Goal: Information Seeking & Learning: Check status

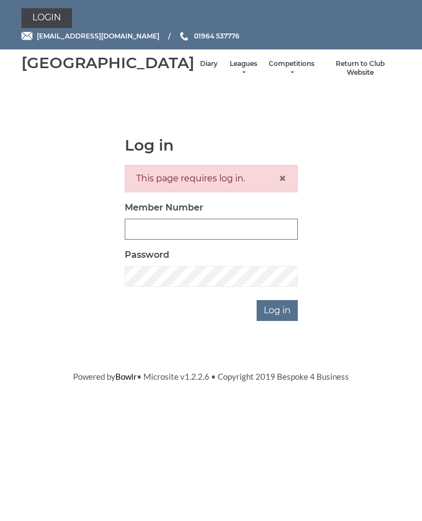
type input "1100"
click at [278, 321] on input "Log in" at bounding box center [276, 310] width 41 height 21
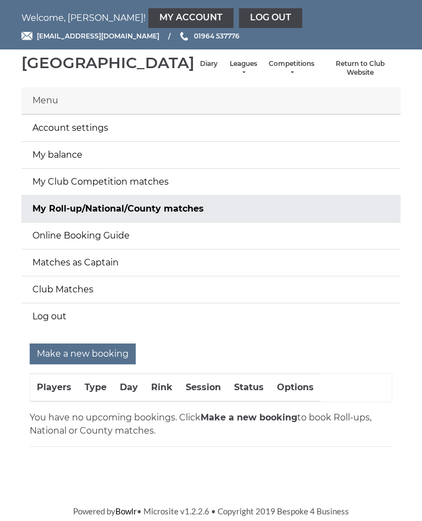
click at [228, 75] on link "Leagues" at bounding box center [242, 68] width 29 height 18
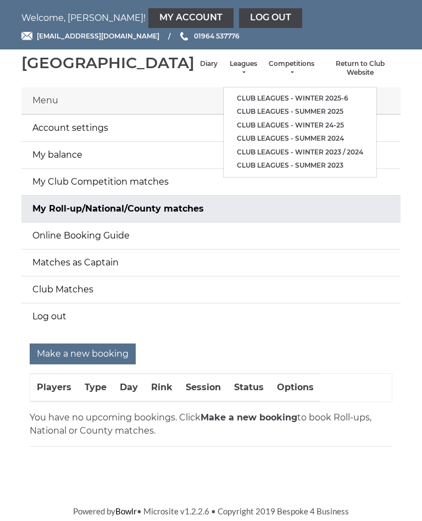
click at [290, 97] on link "Club leagues - Winter 2025-6" at bounding box center [299, 99] width 153 height 14
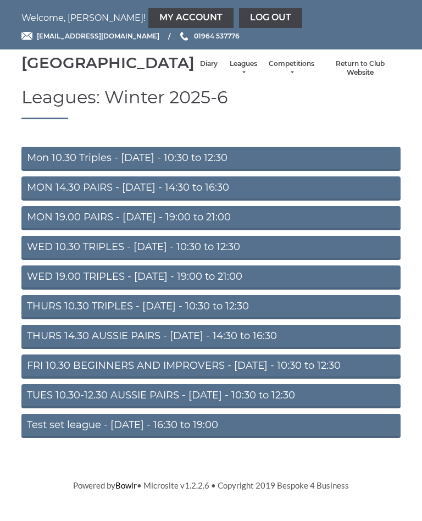
click at [250, 378] on link "FRI 10.30 BEGINNERS AND IMPROVERS - Friday - 10:30 to 12:30" at bounding box center [210, 366] width 379 height 24
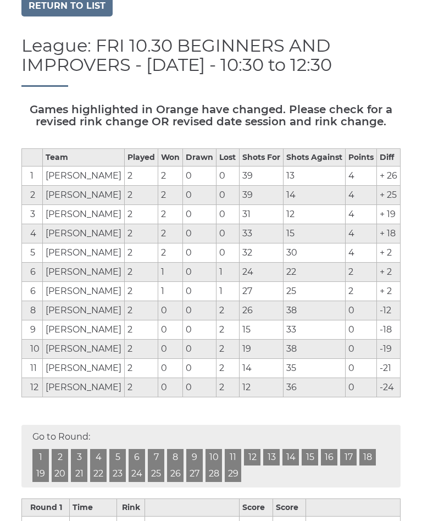
scroll to position [93, 0]
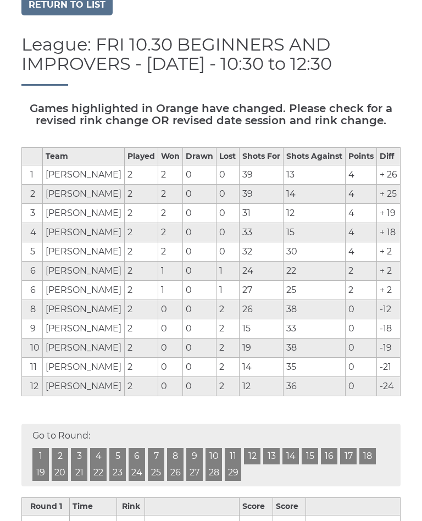
click at [391, 184] on td "+ 26" at bounding box center [388, 174] width 24 height 19
click at [366, 242] on td "4" at bounding box center [360, 232] width 31 height 19
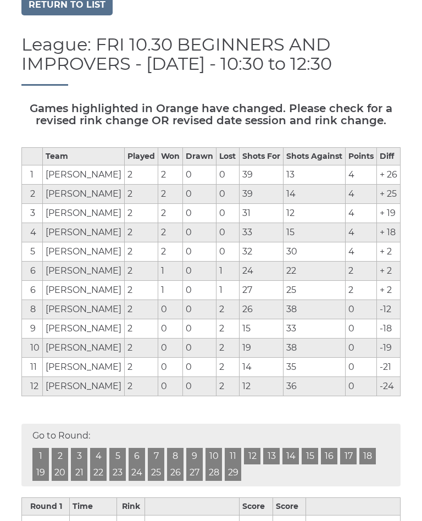
click at [335, 261] on td "30" at bounding box center [314, 251] width 62 height 19
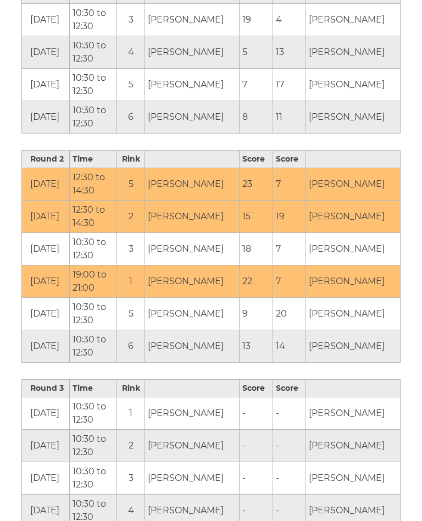
scroll to position [668, 0]
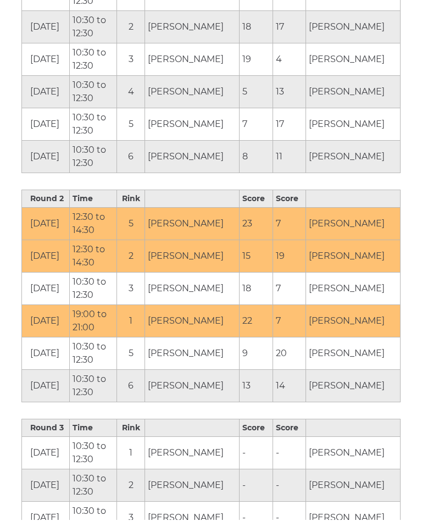
scroll to position [629, 0]
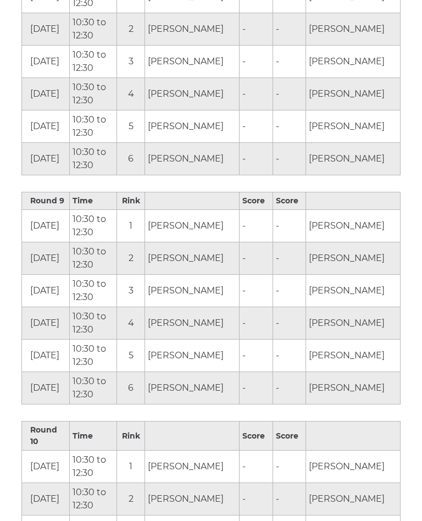
scroll to position [2233, 0]
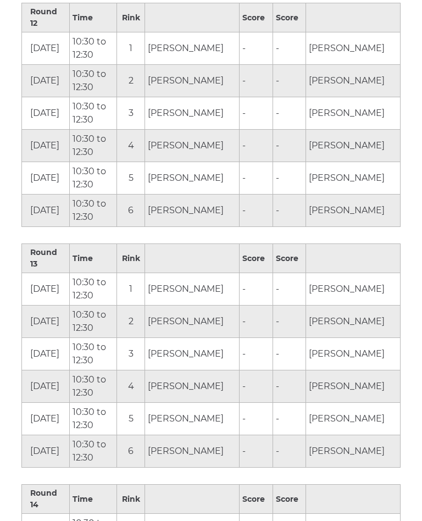
scroll to position [3118, 0]
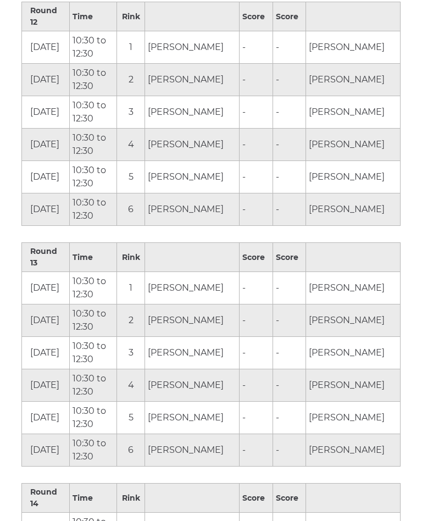
click at [300, 402] on td "-" at bounding box center [288, 418] width 33 height 32
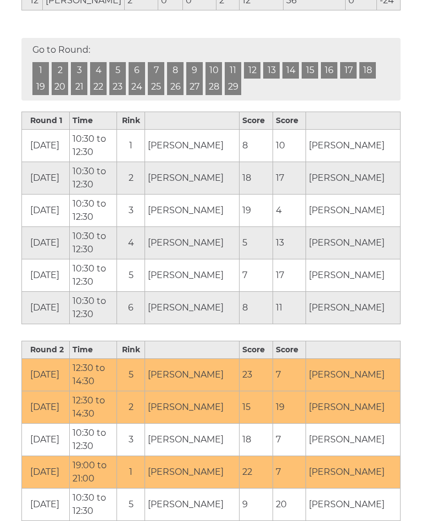
scroll to position [480, 0]
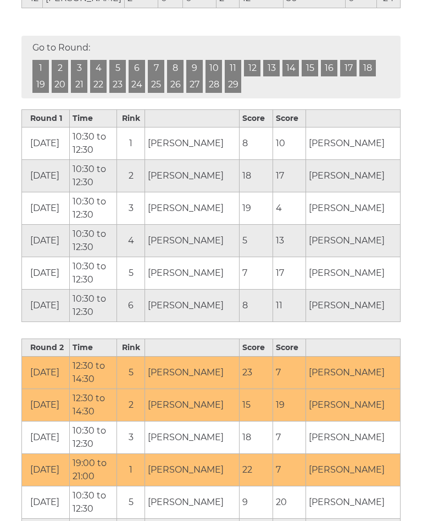
click at [389, 322] on td "John Harris" at bounding box center [352, 305] width 94 height 32
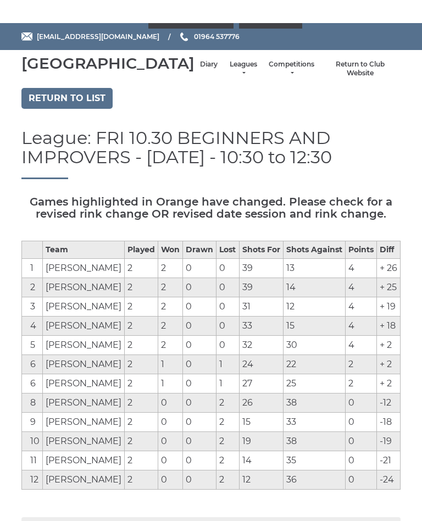
scroll to position [0, 0]
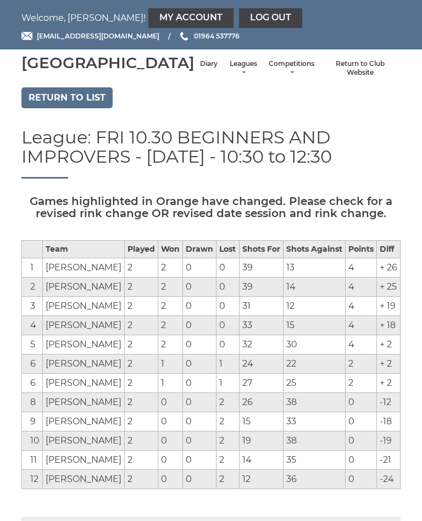
click at [78, 108] on link "Return to list" at bounding box center [66, 97] width 91 height 21
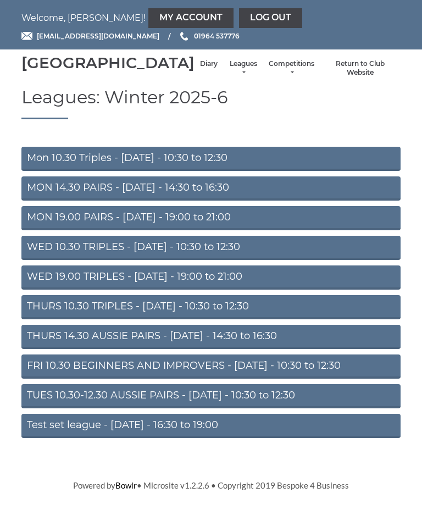
click at [259, 260] on link "WED 10.30 TRIPLES - [DATE] - 10:30 to 12:30" at bounding box center [210, 248] width 379 height 24
click at [272, 197] on link "MON 14.30 PAIRS - Monday - 14:30 to 16:30" at bounding box center [210, 188] width 379 height 24
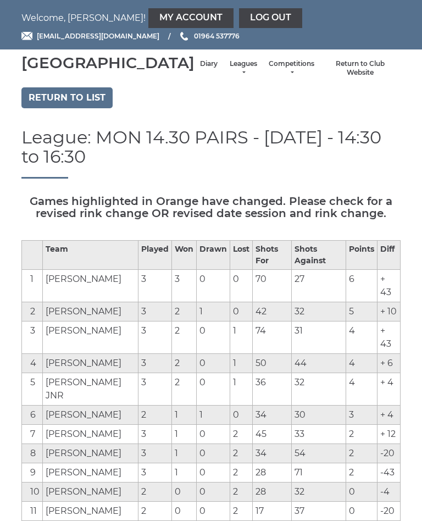
click at [90, 108] on link "Return to list" at bounding box center [66, 97] width 91 height 21
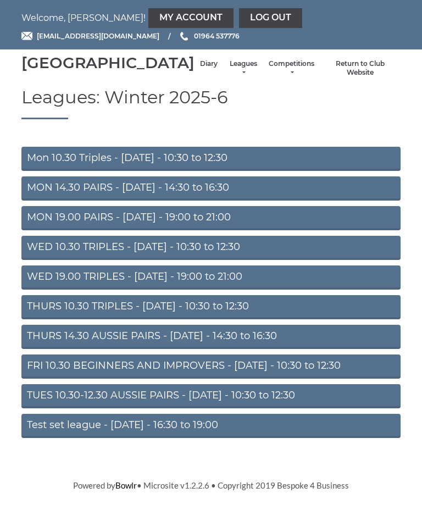
click at [216, 171] on link "Mon 10.30 Triples - [DATE] - 10:30 to 12:30" at bounding box center [210, 159] width 379 height 24
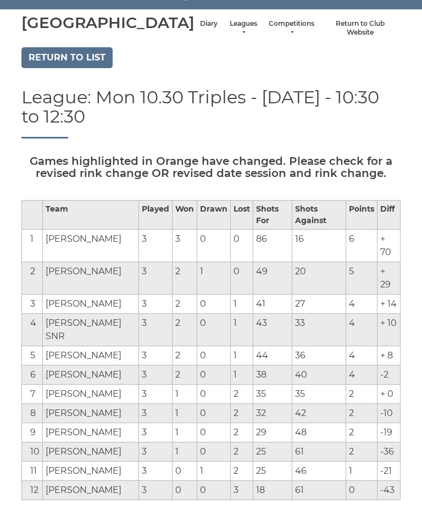
scroll to position [33, 0]
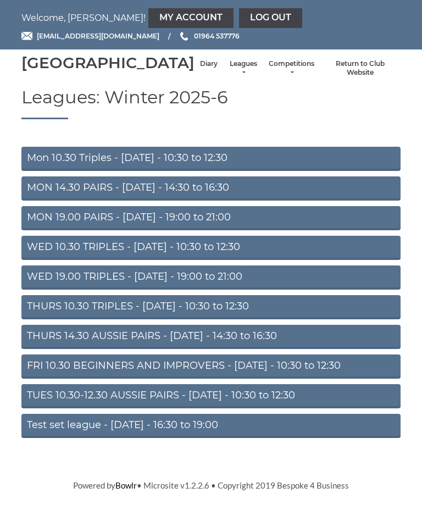
click at [221, 230] on link "MON 19.00 PAIRS - Monday - 19:00 to 21:00" at bounding box center [210, 218] width 379 height 24
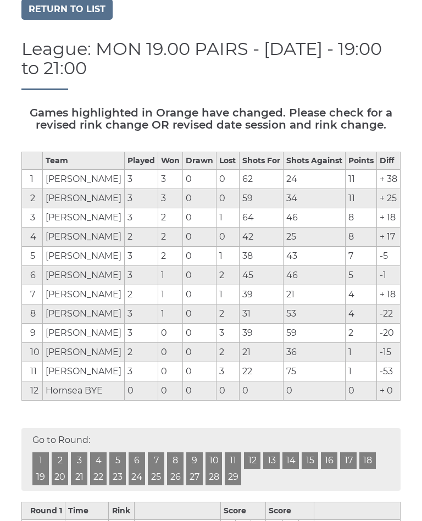
scroll to position [87, 0]
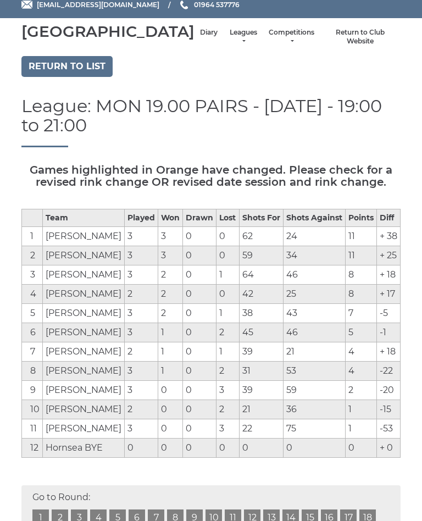
scroll to position [29, 0]
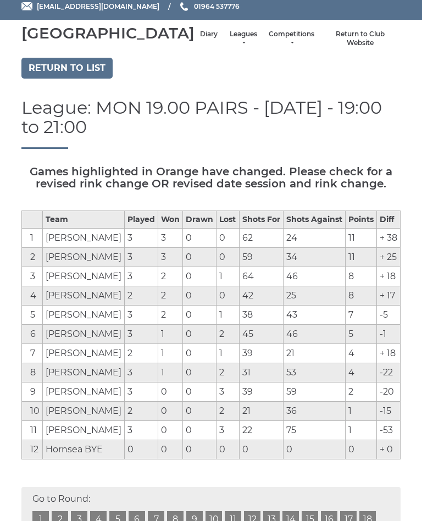
click at [93, 79] on link "Return to list" at bounding box center [66, 68] width 91 height 21
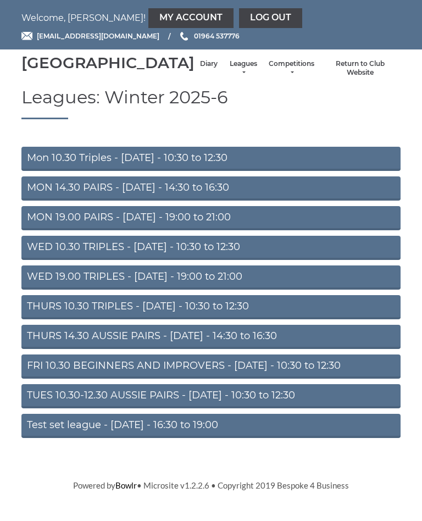
click at [199, 349] on link "THURS 14.30 AUSSIE PAIRS - [DATE] - 14:30 to 16:30" at bounding box center [210, 337] width 379 height 24
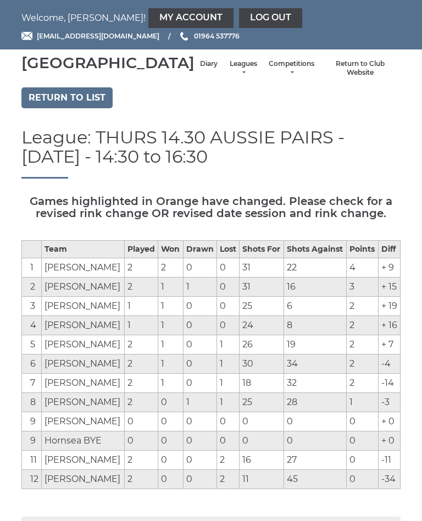
click at [77, 107] on link "Return to list" at bounding box center [66, 97] width 91 height 21
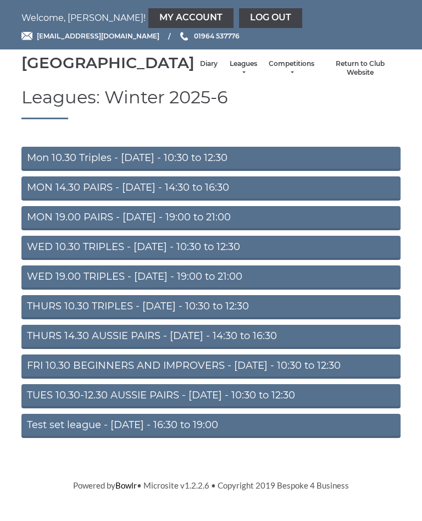
click at [169, 319] on link "THURS 10.30 TRIPLES - Thursday - 10:30 to 12:30" at bounding box center [210, 307] width 379 height 24
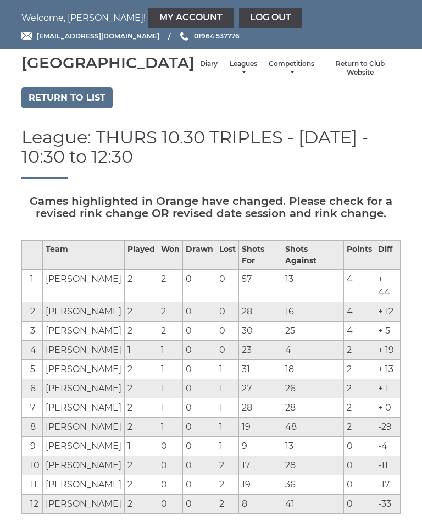
click at [85, 104] on link "Return to list" at bounding box center [66, 97] width 91 height 21
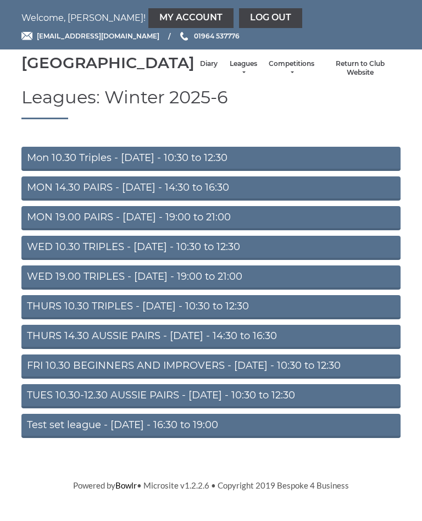
click at [216, 408] on link "TUES 10.30-12.30 AUSSIE PAIRS - [DATE] - 10:30 to 12:30" at bounding box center [210, 396] width 379 height 24
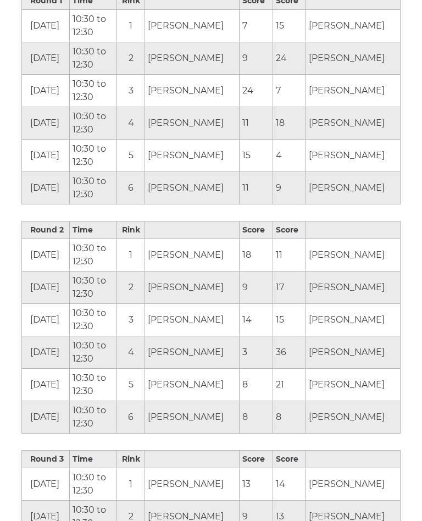
scroll to position [599, 0]
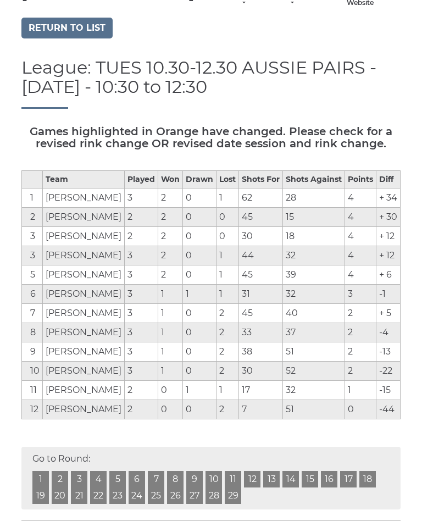
scroll to position [0, 0]
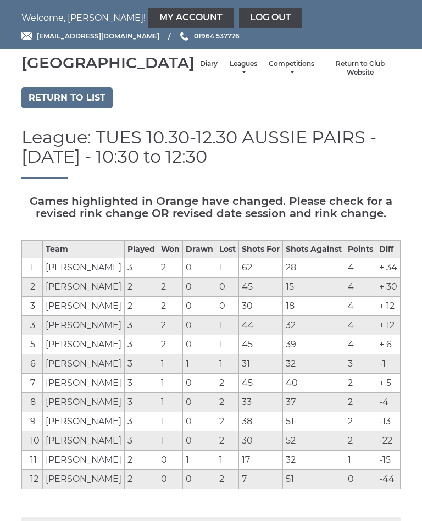
click at [83, 108] on link "Return to list" at bounding box center [66, 97] width 91 height 21
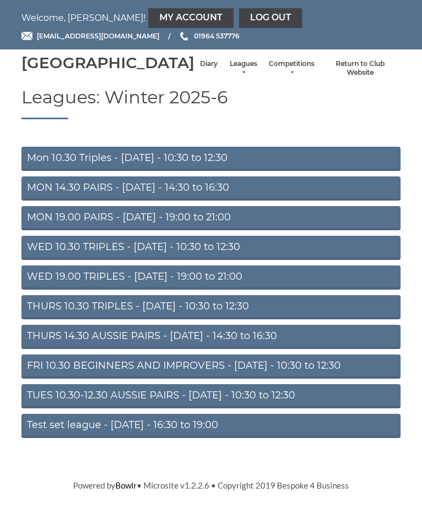
click at [183, 438] on link "Test set league - Monday - 16:30 to 19:00" at bounding box center [210, 425] width 379 height 24
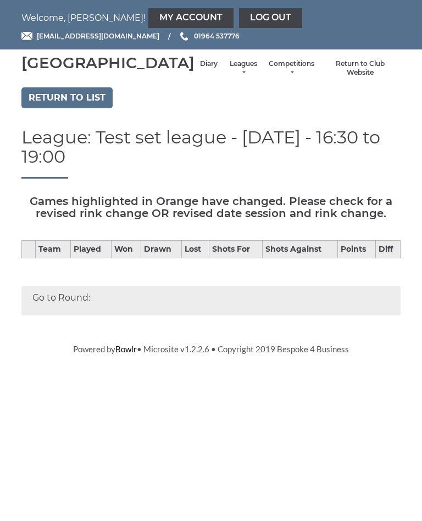
click at [82, 108] on link "Return to list" at bounding box center [66, 97] width 91 height 21
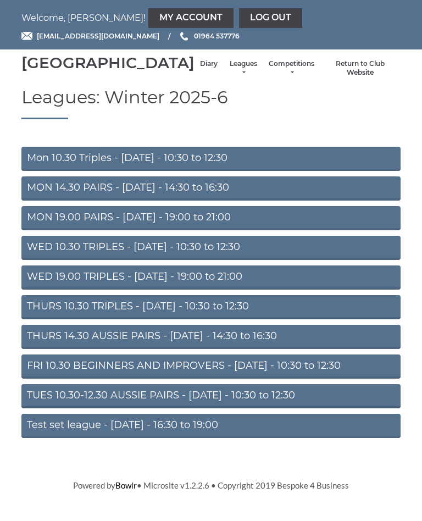
click at [237, 200] on link "MON 14.30 PAIRS - [DATE] - 14:30 to 16:30" at bounding box center [210, 188] width 379 height 24
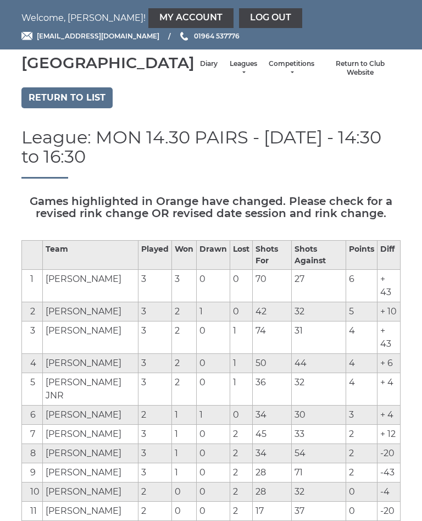
click at [85, 102] on link "Return to list" at bounding box center [66, 97] width 91 height 21
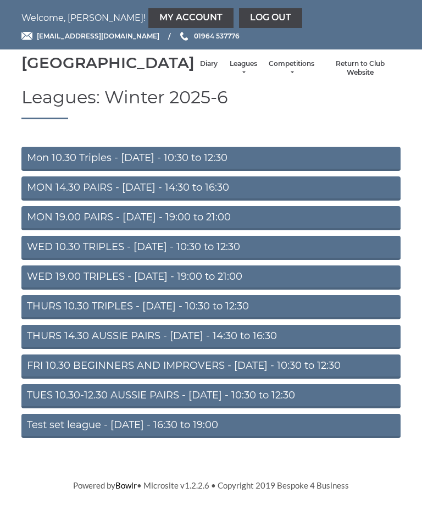
click at [242, 200] on link "MON 14.30 PAIRS - [DATE] - 14:30 to 16:30" at bounding box center [210, 188] width 379 height 24
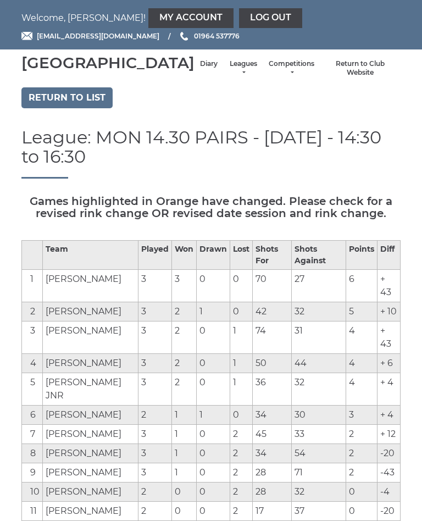
click at [92, 108] on link "Return to list" at bounding box center [66, 97] width 91 height 21
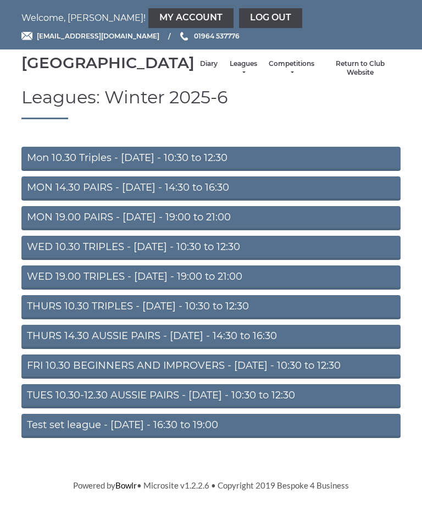
click at [213, 171] on link "Mon 10.30 Triples - Monday - 10:30 to 12:30" at bounding box center [210, 159] width 379 height 24
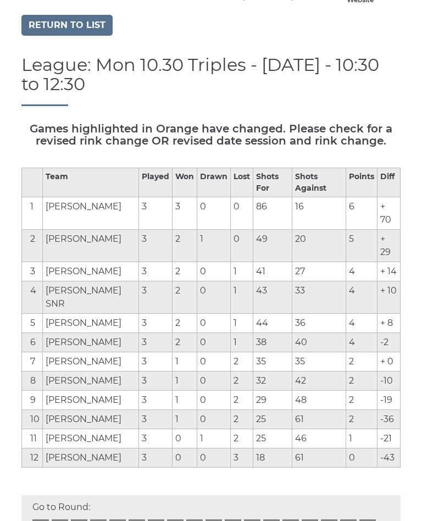
scroll to position [72, 0]
click at [84, 36] on link "Return to list" at bounding box center [66, 25] width 91 height 21
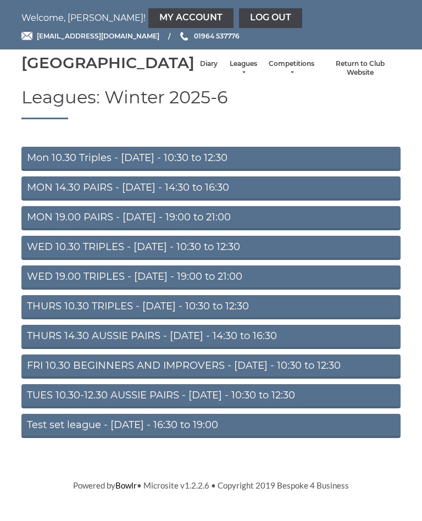
click at [206, 230] on link "MON 19.00 PAIRS - [DATE] - 19:00 to 21:00" at bounding box center [210, 218] width 379 height 24
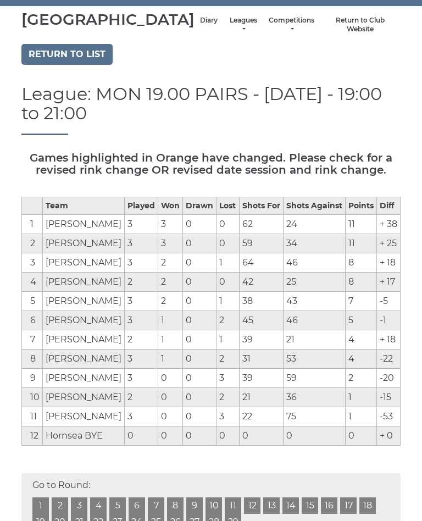
scroll to position [41, 0]
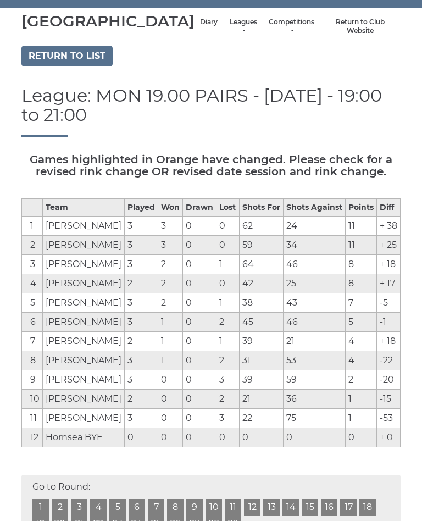
click at [87, 67] on link "Return to list" at bounding box center [66, 56] width 91 height 21
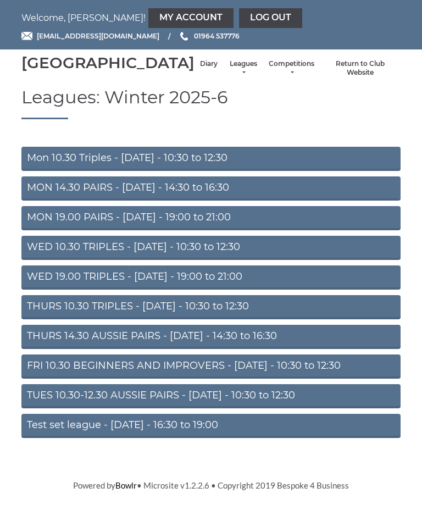
click at [229, 260] on link "WED 10.30 TRIPLES - [DATE] - 10:30 to 12:30" at bounding box center [210, 248] width 379 height 24
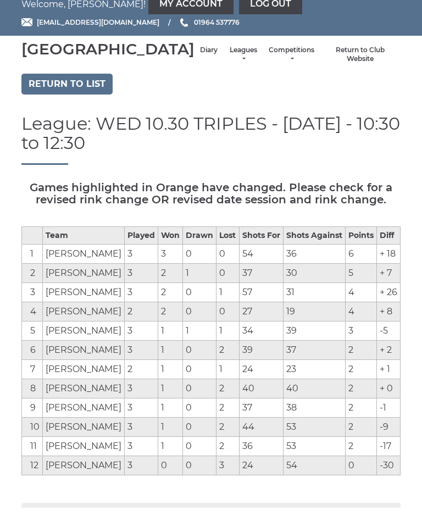
scroll to position [14, 0]
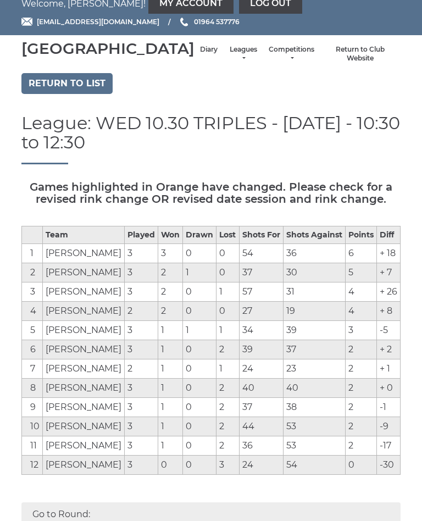
click at [83, 94] on link "Return to list" at bounding box center [66, 83] width 91 height 21
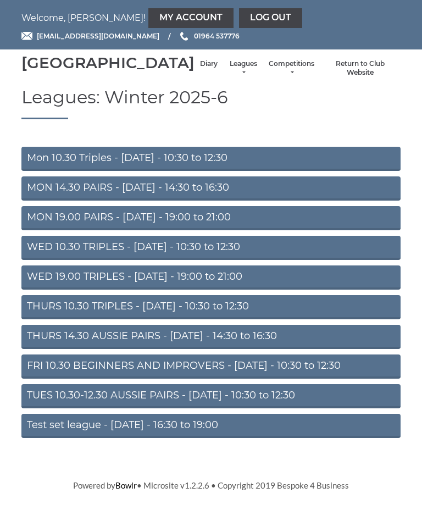
click at [195, 289] on link "WED 19.00 TRIPLES - Wednesday - 19:00 to 21:00" at bounding box center [210, 277] width 379 height 24
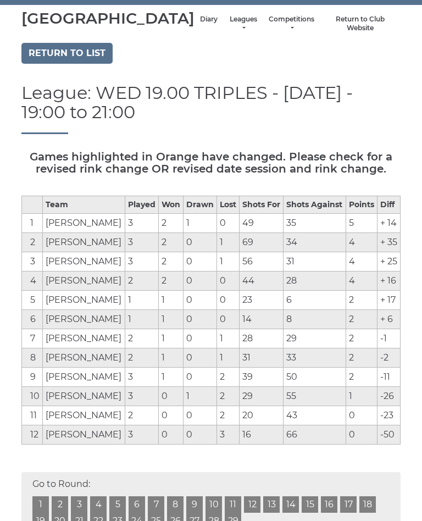
scroll to position [47, 0]
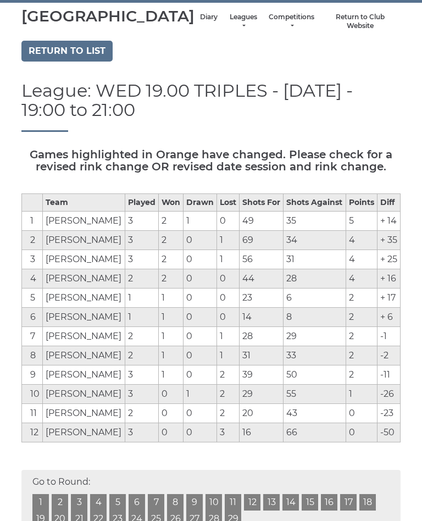
click at [92, 61] on link "Return to list" at bounding box center [66, 51] width 91 height 21
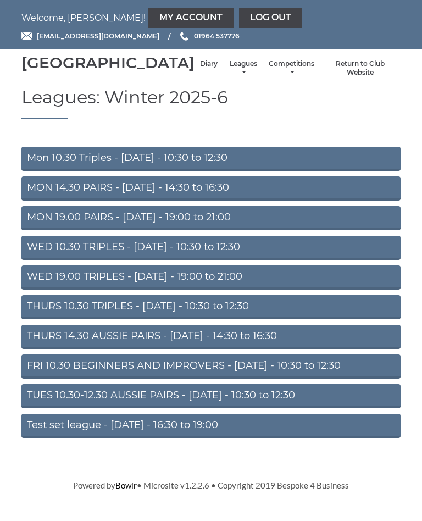
click at [295, 66] on li "Competitions Club competitions - Winter 2025-6 Club competitions - Summer 2025 …" at bounding box center [291, 68] width 57 height 29
click at [281, 77] on link "Competitions" at bounding box center [292, 68] width 46 height 18
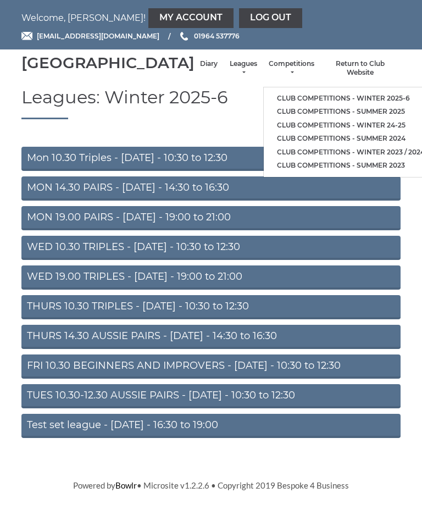
click at [367, 95] on link "Club competitions - Winter 2025-6" at bounding box center [351, 99] width 174 height 14
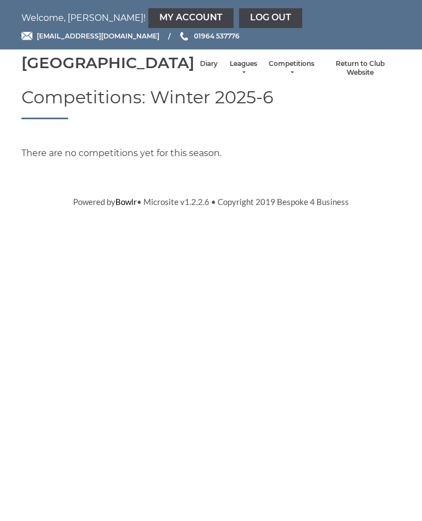
click at [228, 74] on link "Leagues" at bounding box center [242, 68] width 29 height 18
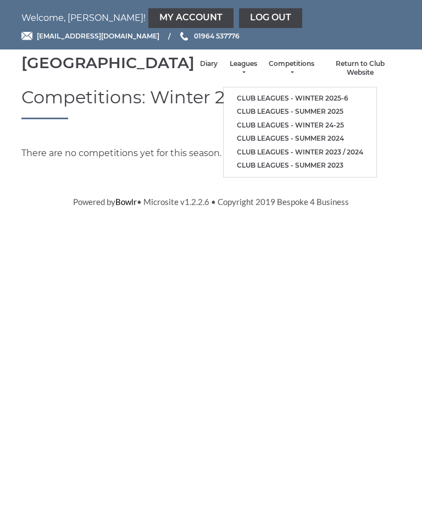
click at [287, 96] on link "Club leagues - Winter 2025-6" at bounding box center [299, 99] width 153 height 14
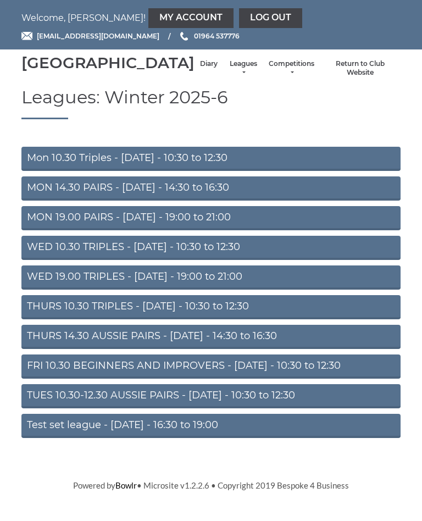
click at [164, 408] on link "TUES 10.30-12.30 AUSSIE PAIRS - [DATE] - 10:30 to 12:30" at bounding box center [210, 396] width 379 height 24
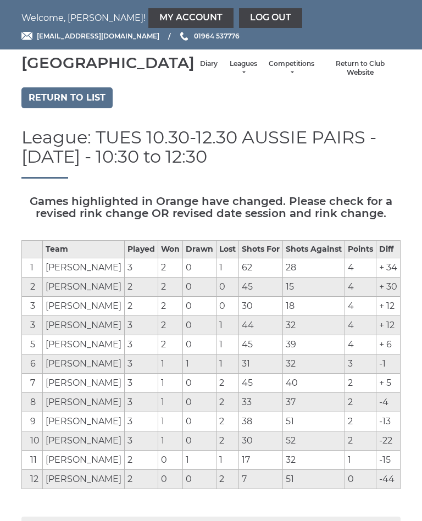
click at [85, 108] on link "Return to list" at bounding box center [66, 97] width 91 height 21
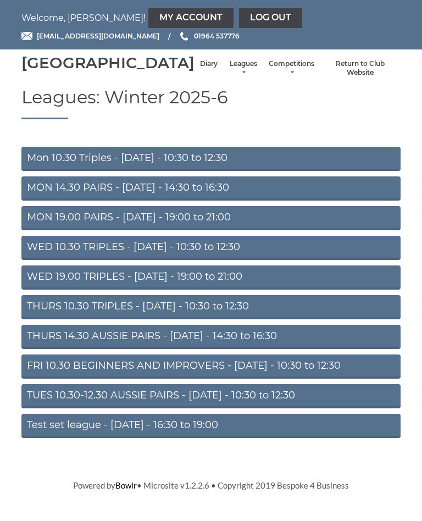
click at [193, 378] on link "FRI 10.30 BEGINNERS AND IMPROVERS - [DATE] - 10:30 to 12:30" at bounding box center [210, 366] width 379 height 24
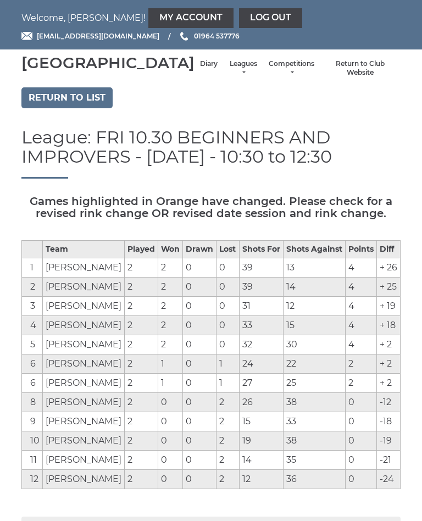
click at [239, 20] on link "Log out" at bounding box center [270, 18] width 63 height 20
